Goal: Information Seeking & Learning: Learn about a topic

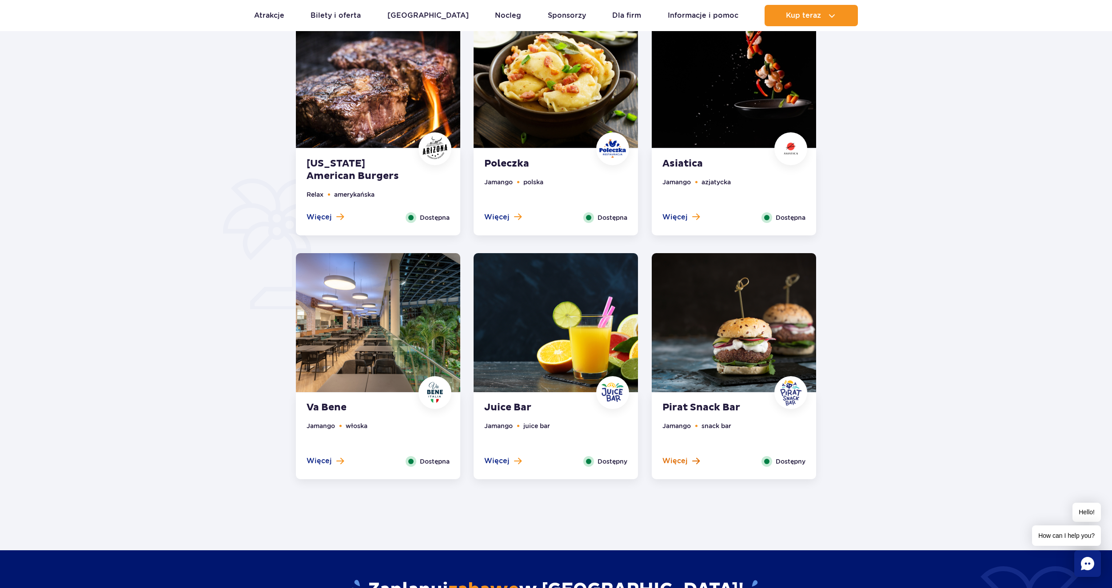
click at [689, 460] on button "Więcej" at bounding box center [680, 461] width 37 height 10
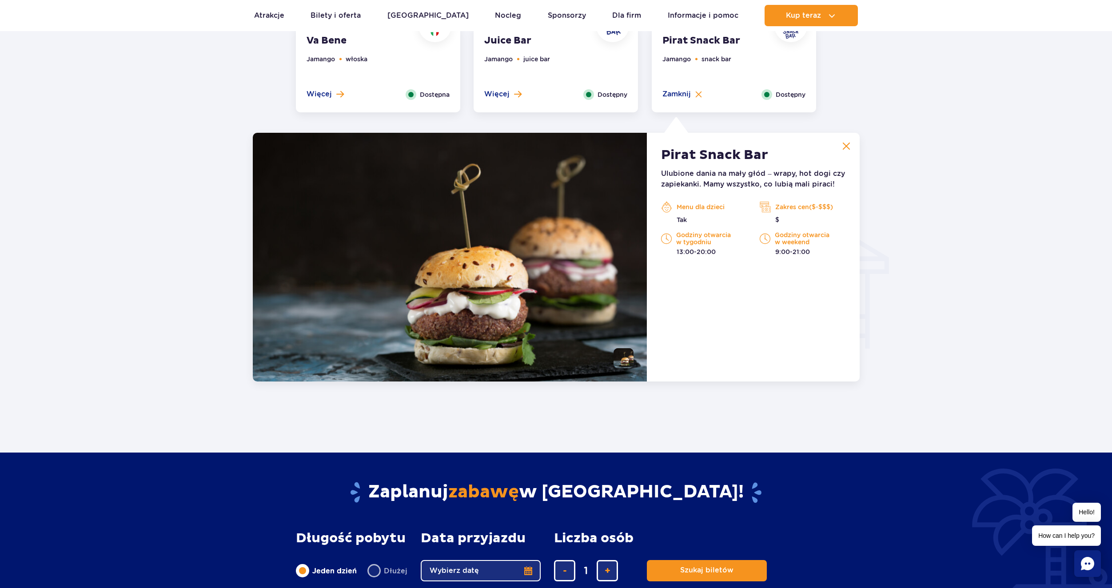
scroll to position [846, 0]
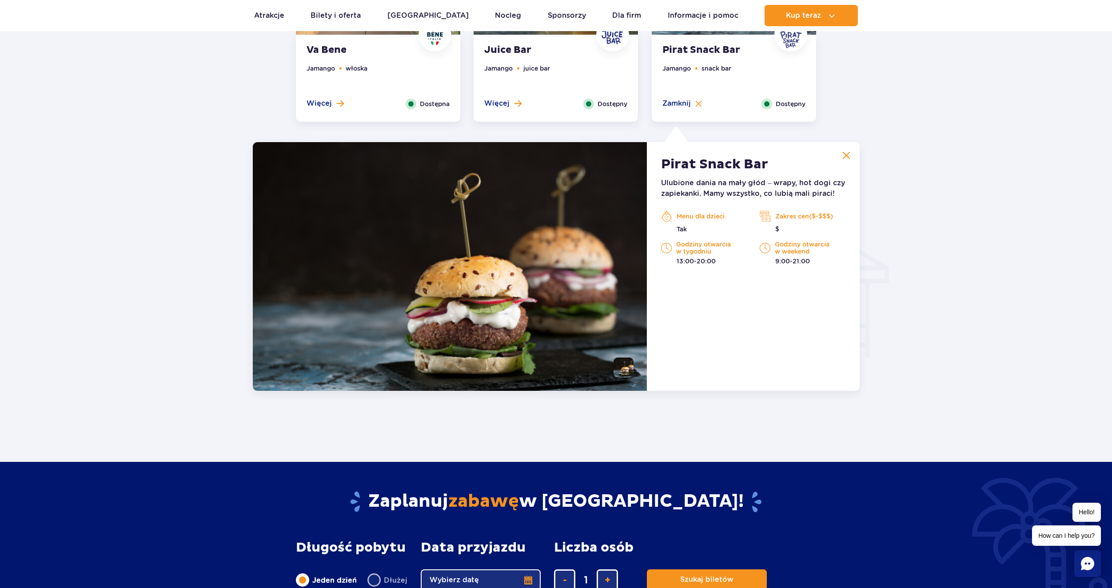
click at [705, 216] on p "Menu dla dzieci" at bounding box center [703, 216] width 85 height 13
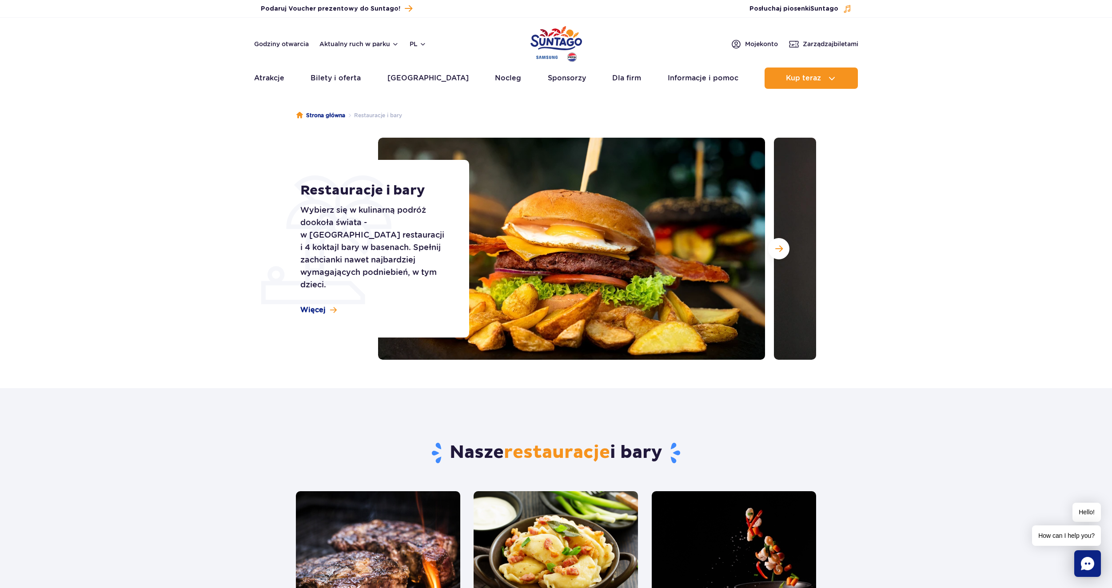
scroll to position [0, 0]
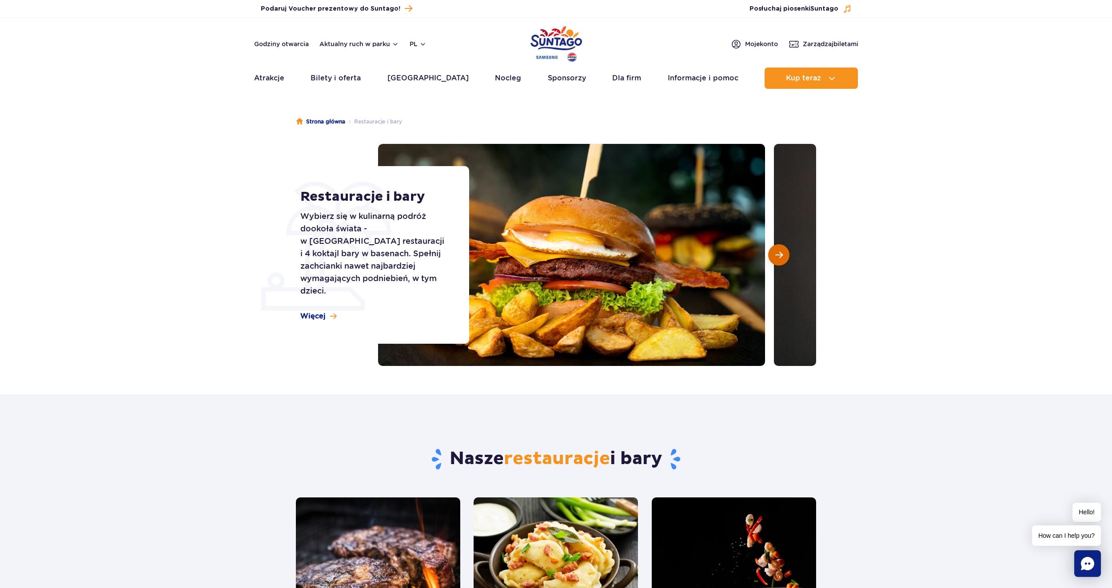
click at [786, 258] on button "Następny slajd" at bounding box center [778, 254] width 21 height 21
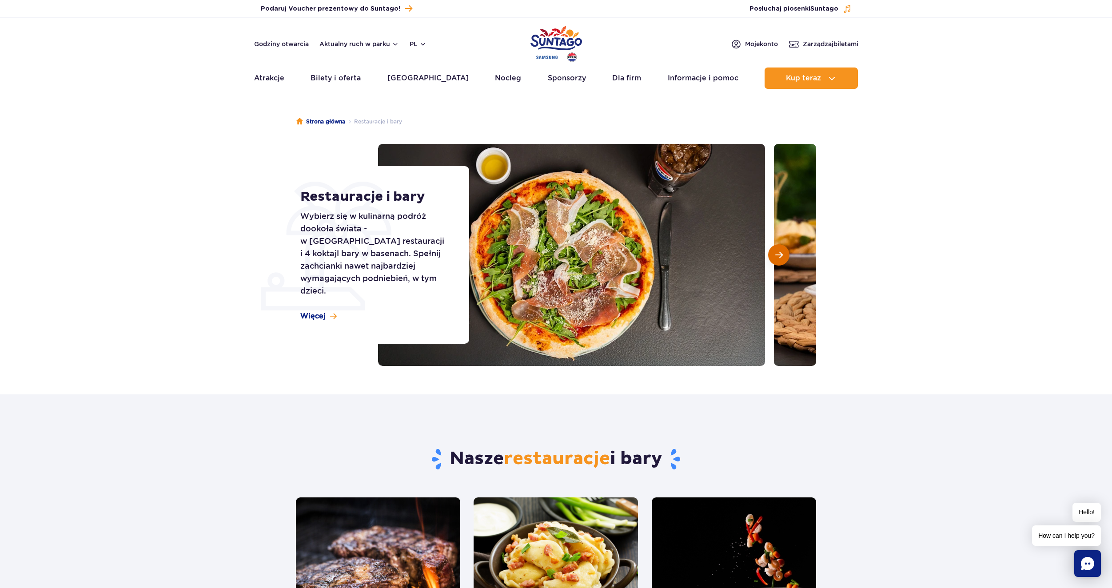
click at [786, 258] on button "Następny slajd" at bounding box center [778, 254] width 21 height 21
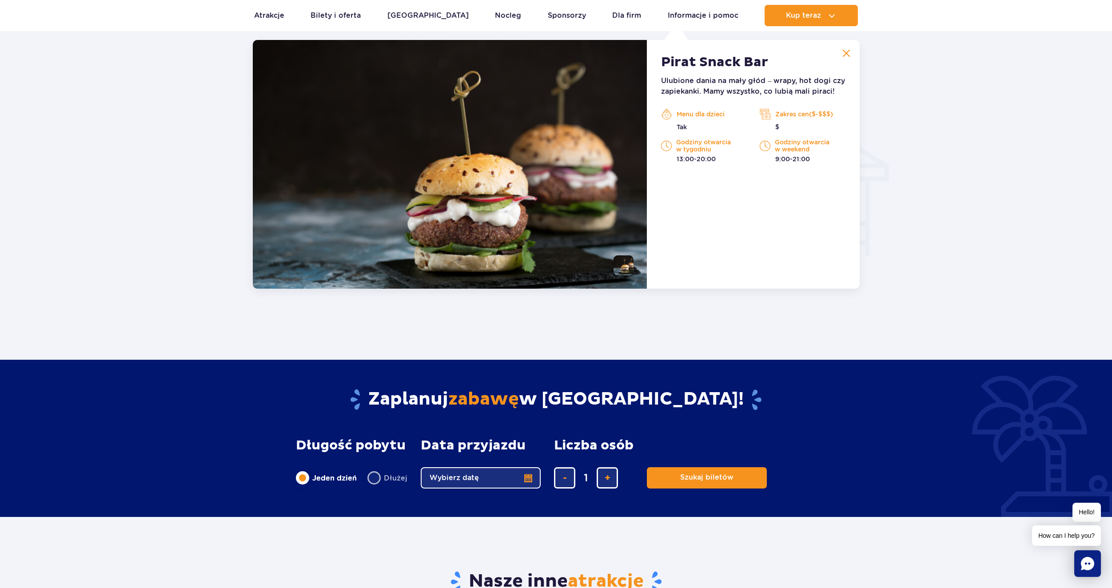
scroll to position [933, 0]
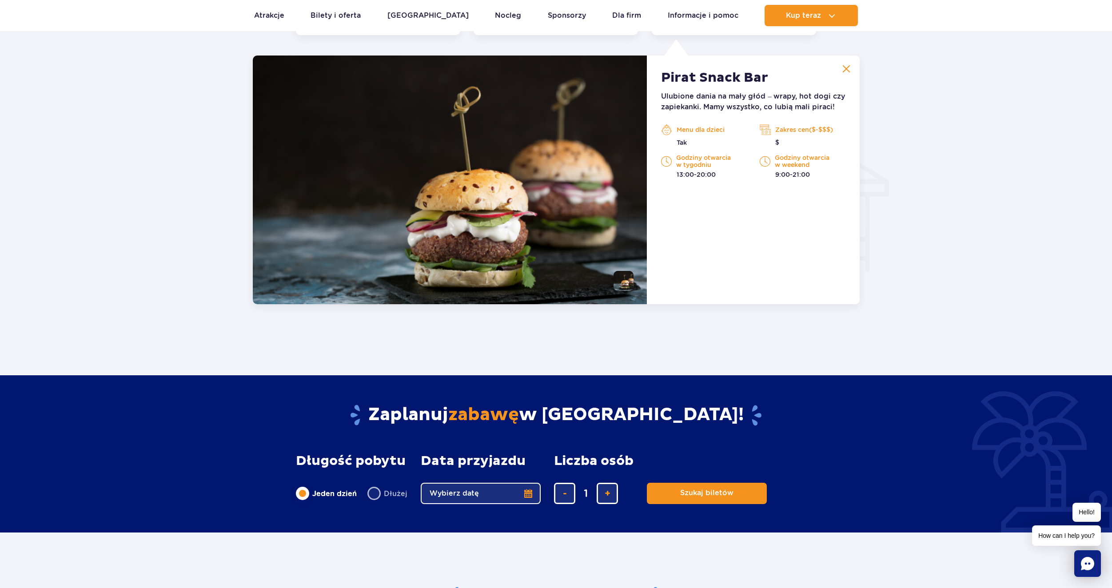
click at [735, 98] on p "Ulubione dania na mały głód – wrapy, hot dogi czy zapiekanki. Mamy wszystko, co…" at bounding box center [753, 101] width 184 height 21
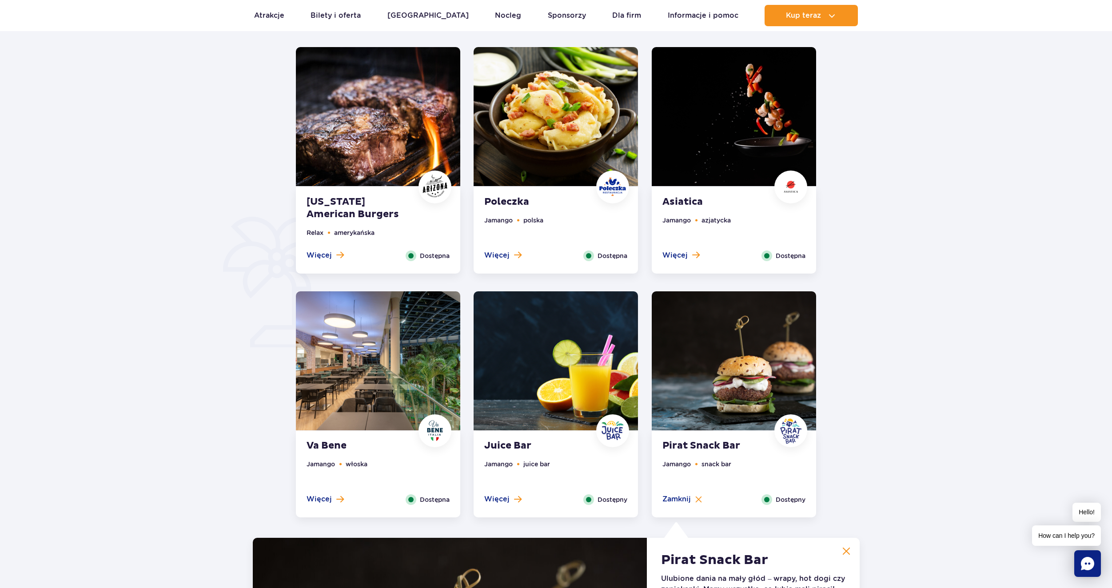
scroll to position [444, 0]
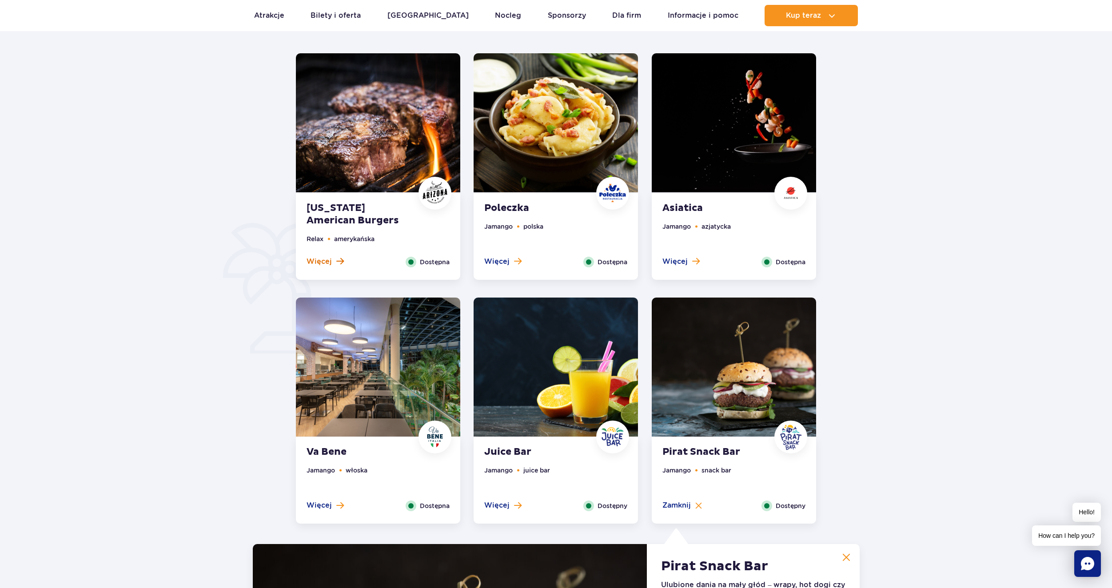
click at [341, 263] on span at bounding box center [340, 261] width 8 height 8
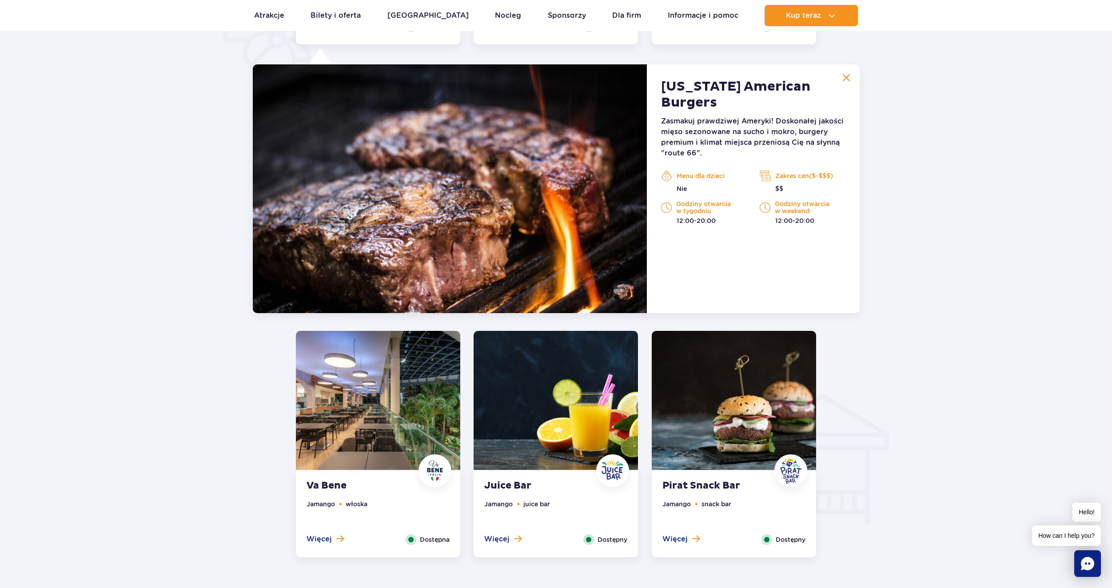
scroll to position [691, 0]
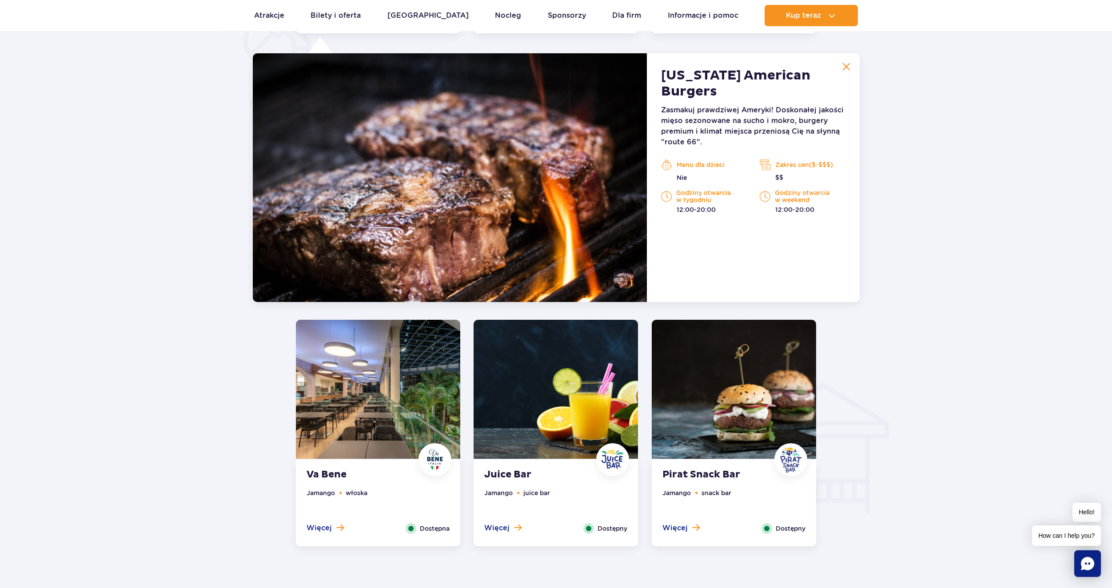
click at [707, 189] on p "Godziny otwarcia w tygodniu" at bounding box center [703, 196] width 85 height 14
click at [702, 158] on p "Menu dla dzieci" at bounding box center [703, 164] width 85 height 13
click at [785, 189] on div "Godziny otwarcia w weekend 12:00-20:00" at bounding box center [802, 201] width 85 height 25
click at [791, 158] on div "Zakres cen($-$$$) $$" at bounding box center [802, 170] width 85 height 24
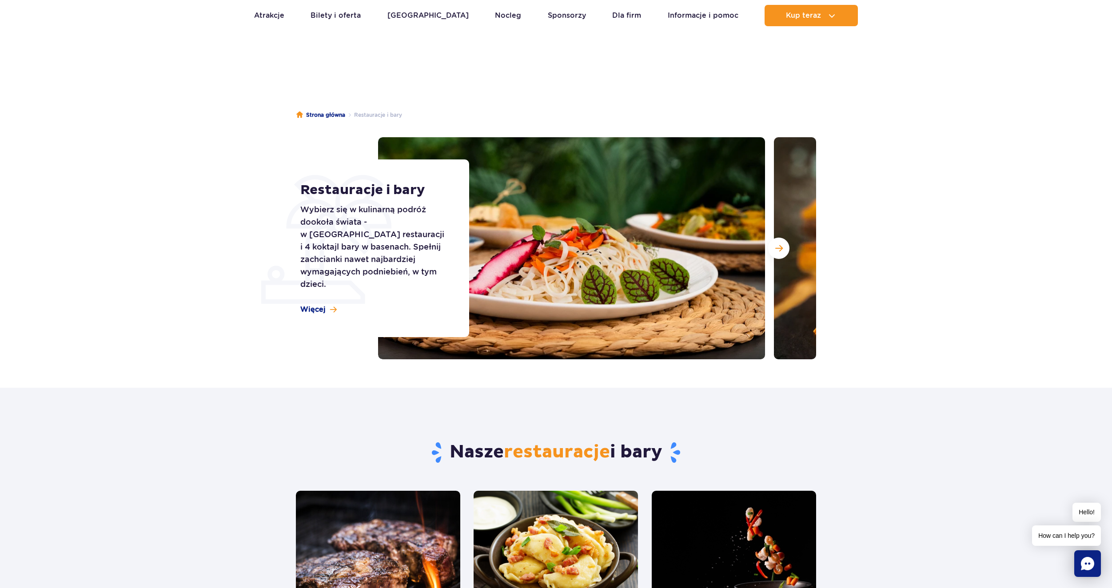
scroll to position [0, 0]
